Goal: Task Accomplishment & Management: Manage account settings

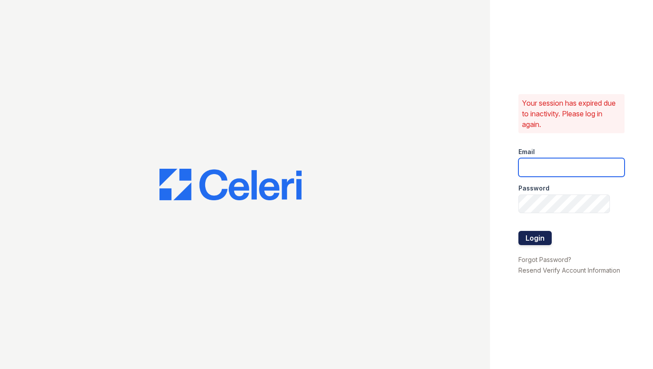
type input "[EMAIL_ADDRESS][DOMAIN_NAME]"
click at [535, 239] on button "Login" at bounding box center [535, 238] width 33 height 14
